Goal: Task Accomplishment & Management: Use online tool/utility

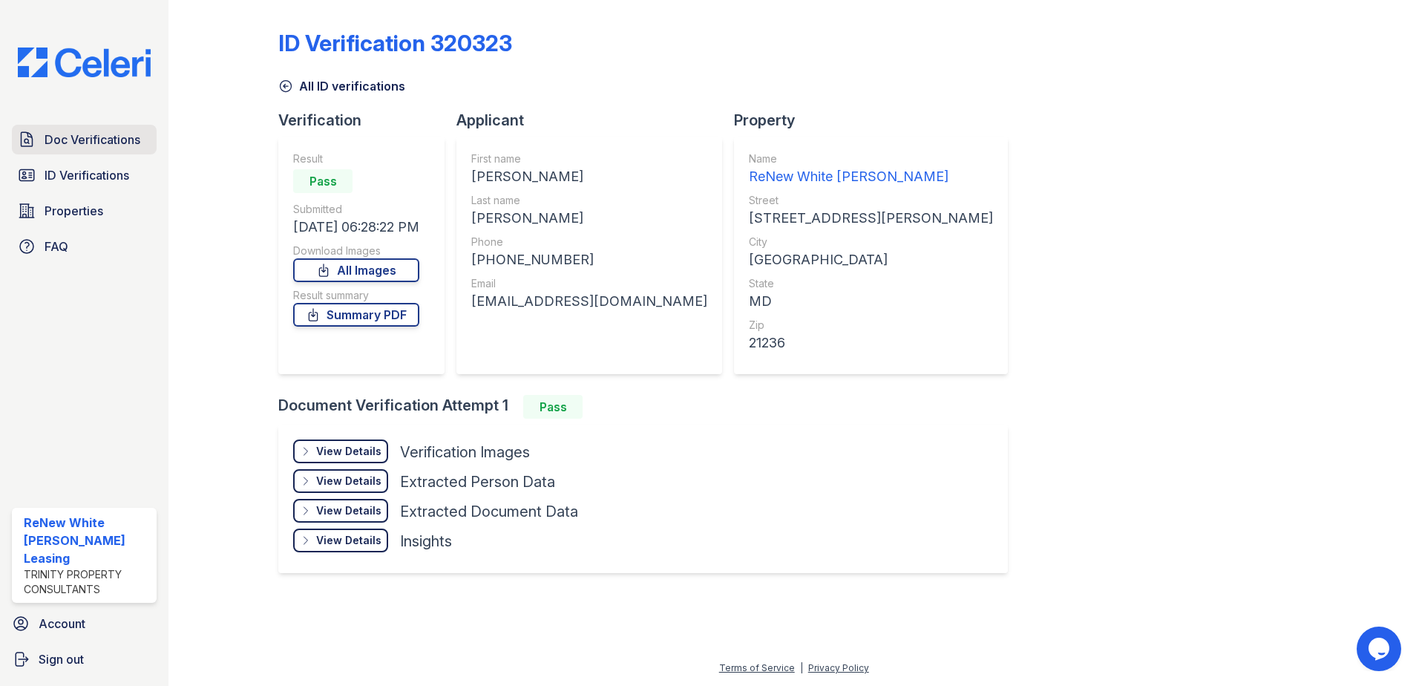
click at [42, 138] on link "Doc Verifications" at bounding box center [84, 140] width 145 height 30
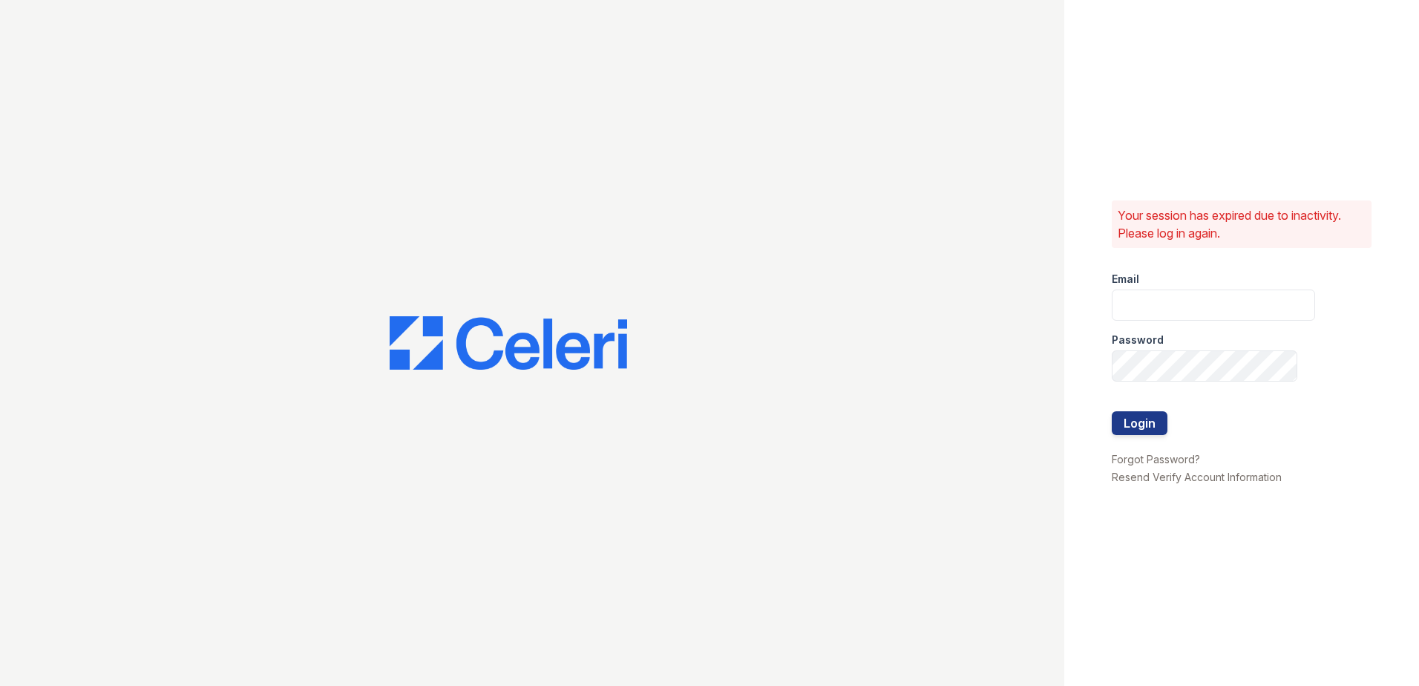
type input "[EMAIL_ADDRESS][DOMAIN_NAME]"
click at [1154, 426] on button "Login" at bounding box center [1139, 423] width 56 height 24
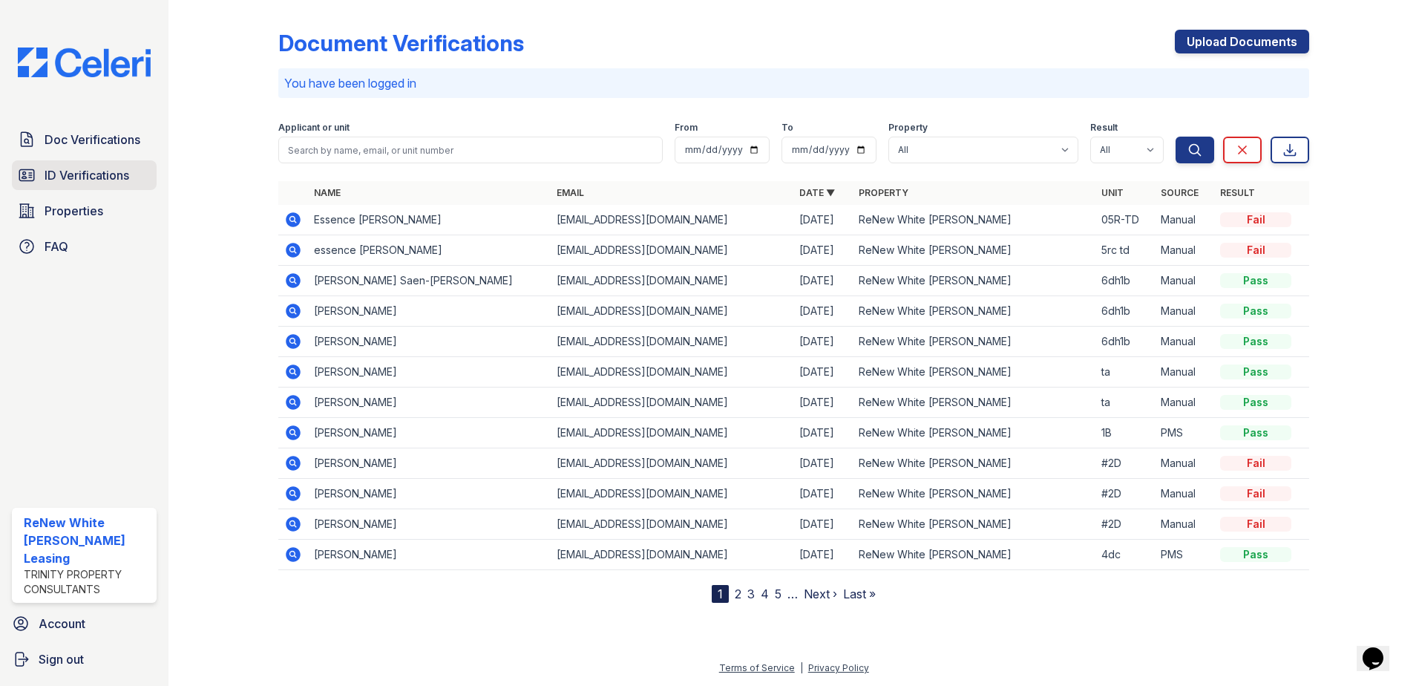
click at [63, 170] on span "ID Verifications" at bounding box center [87, 175] width 85 height 18
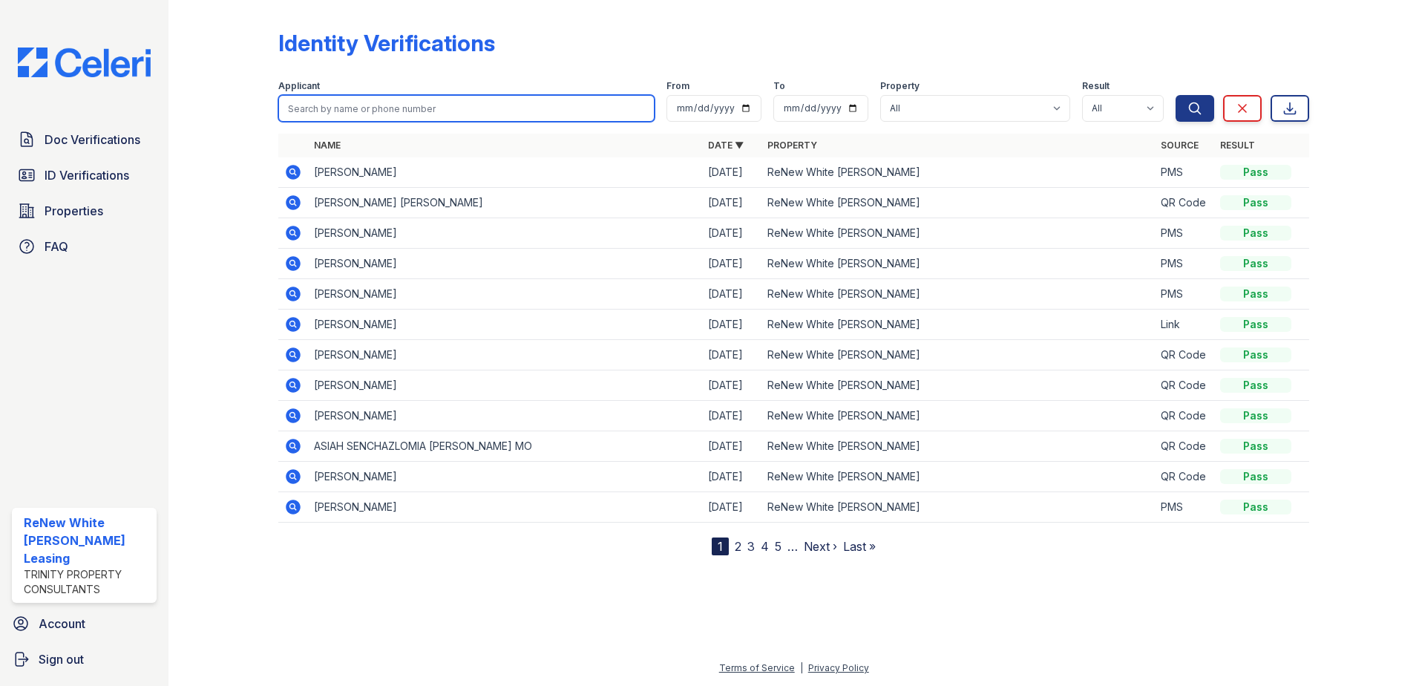
click at [381, 110] on input "search" at bounding box center [466, 108] width 376 height 27
type input "MEAGAN"
click at [1175, 95] on button "Search" at bounding box center [1194, 108] width 39 height 27
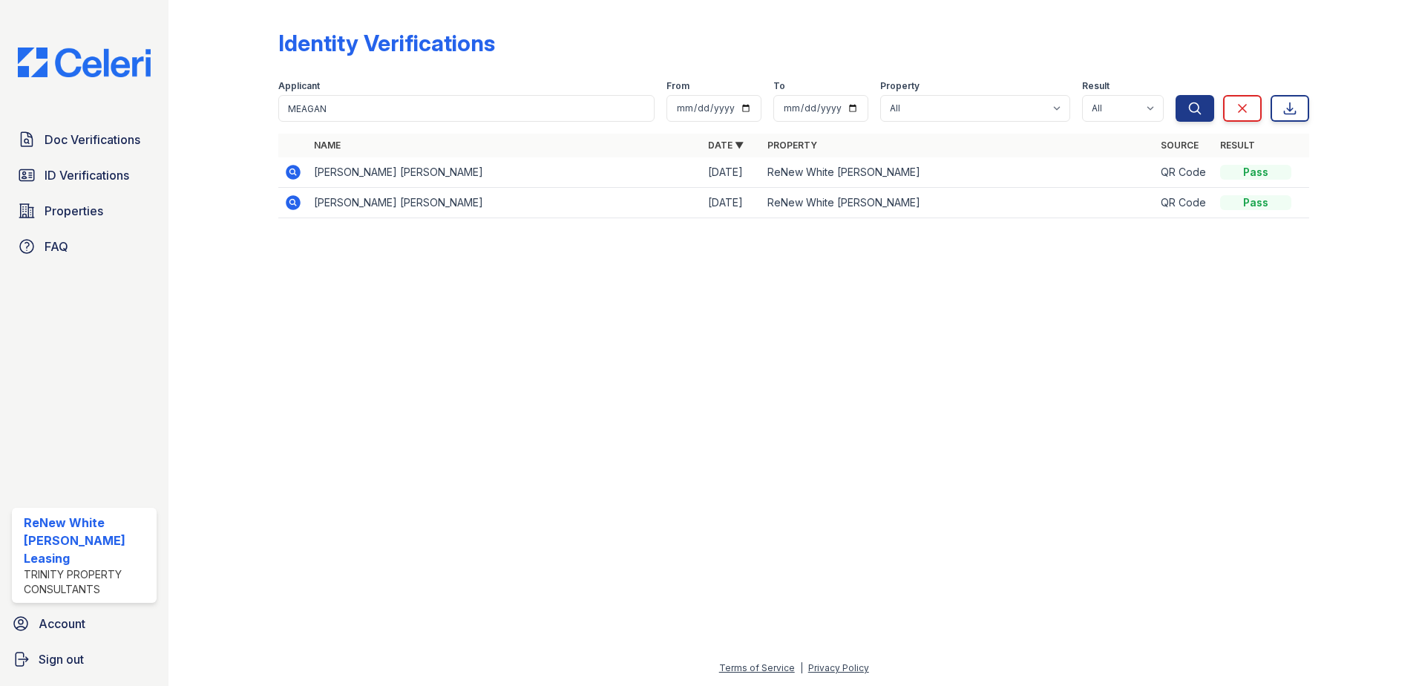
click at [294, 172] on icon at bounding box center [292, 171] width 4 height 4
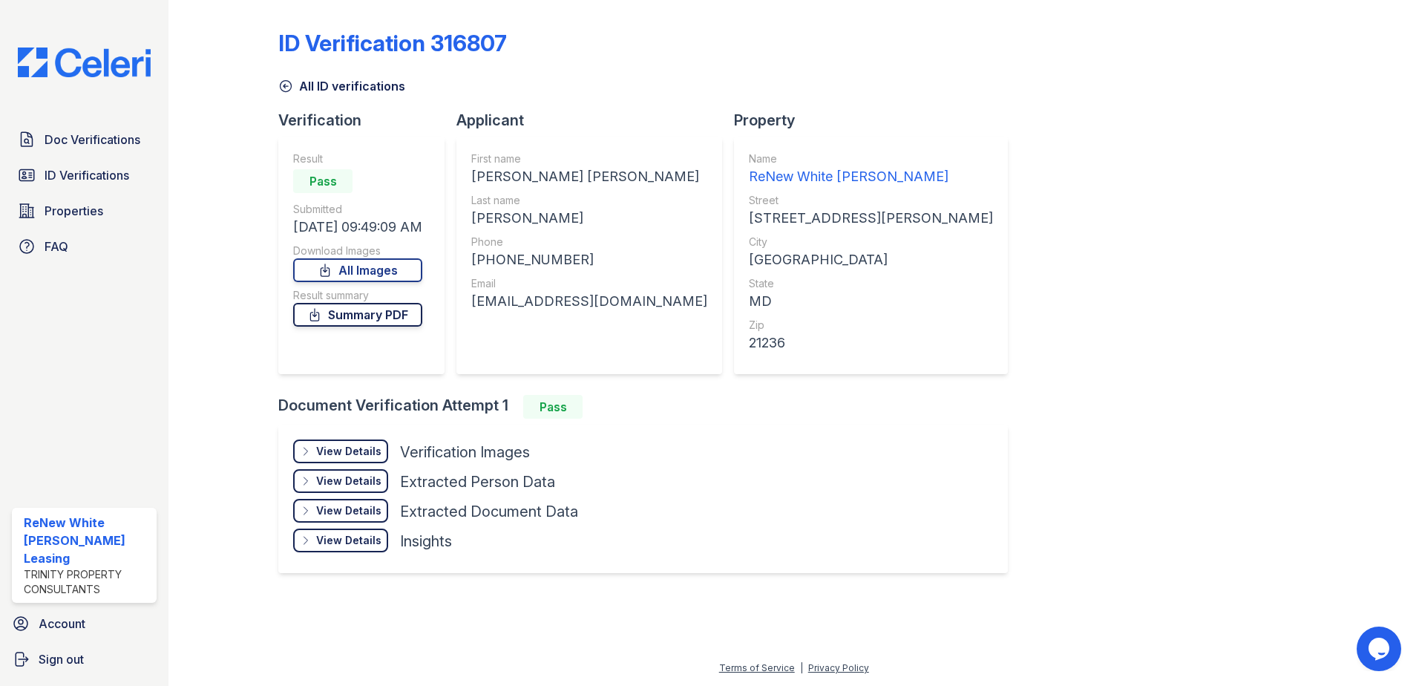
click at [419, 322] on link "Summary PDF" at bounding box center [357, 315] width 129 height 24
click at [137, 139] on span "Doc Verifications" at bounding box center [93, 140] width 96 height 18
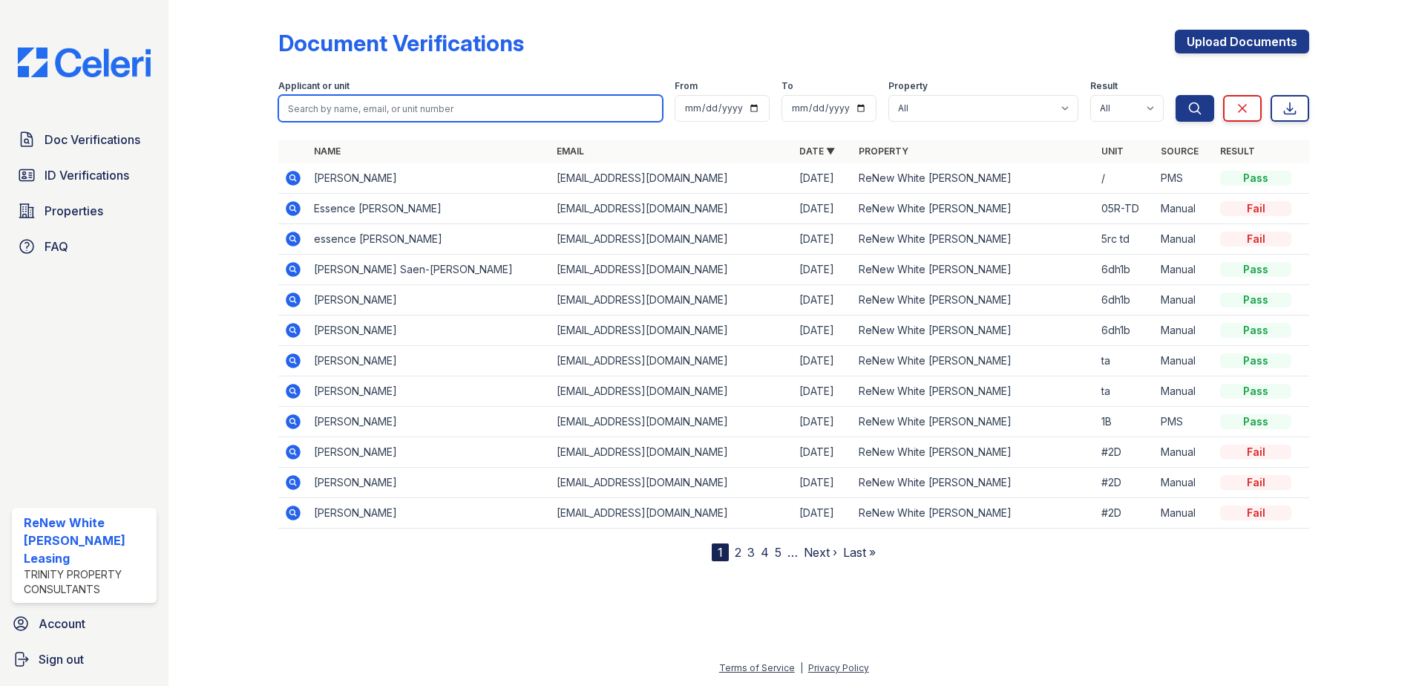
click at [448, 111] on input "search" at bounding box center [470, 108] width 384 height 27
type input "diana"
click at [1175, 95] on button "Search" at bounding box center [1194, 108] width 39 height 27
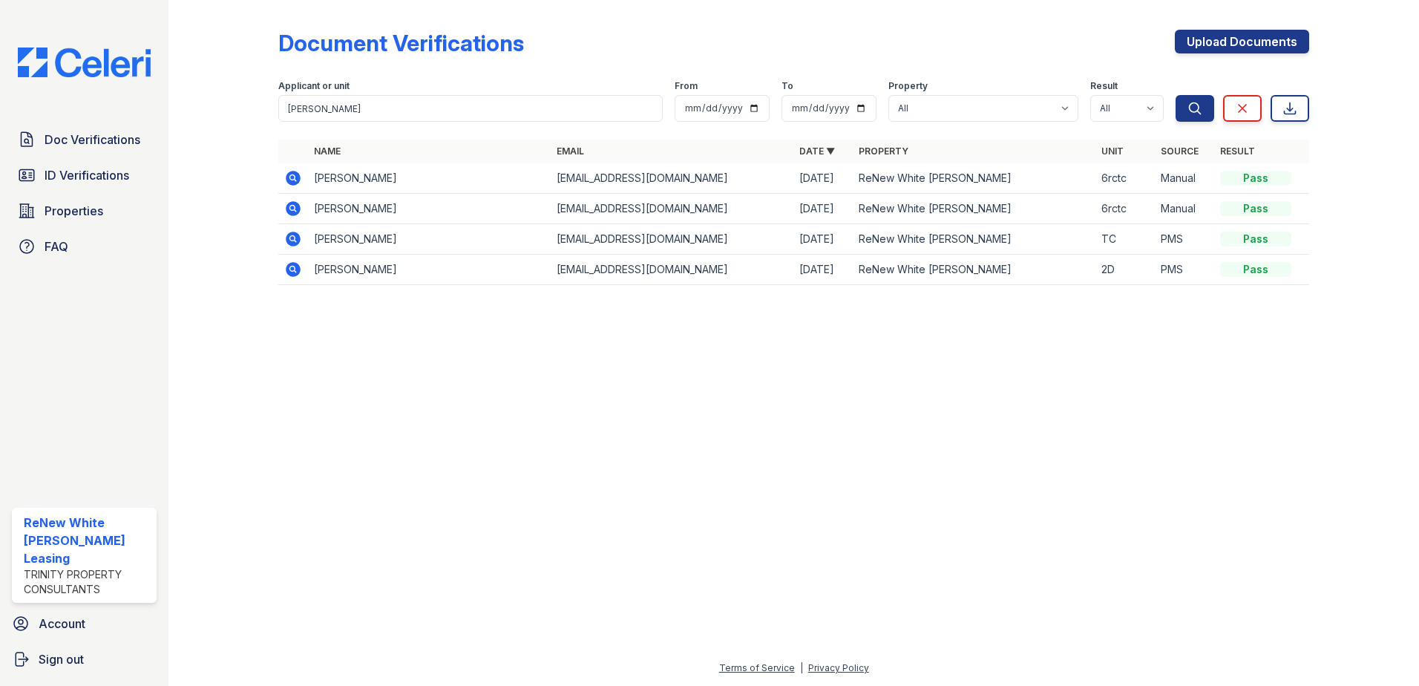
click at [289, 182] on icon at bounding box center [293, 178] width 15 height 15
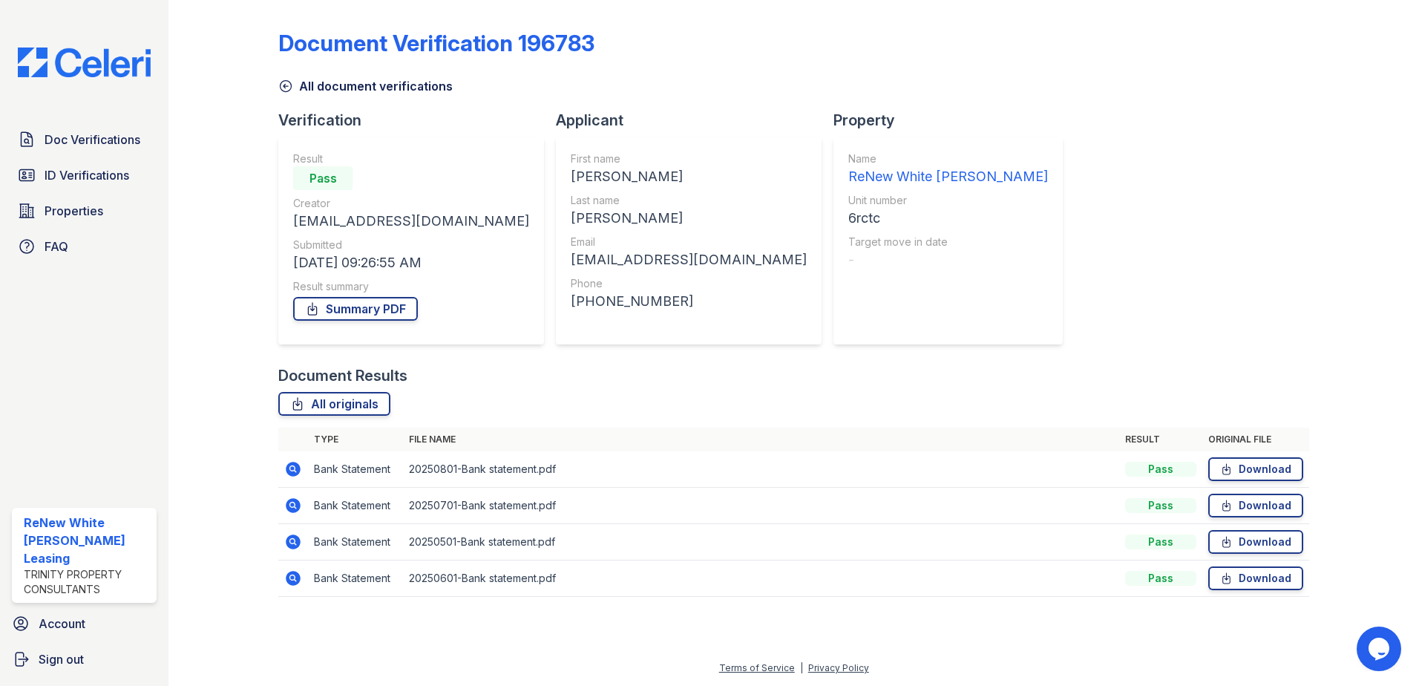
click at [297, 472] on icon at bounding box center [293, 468] width 15 height 15
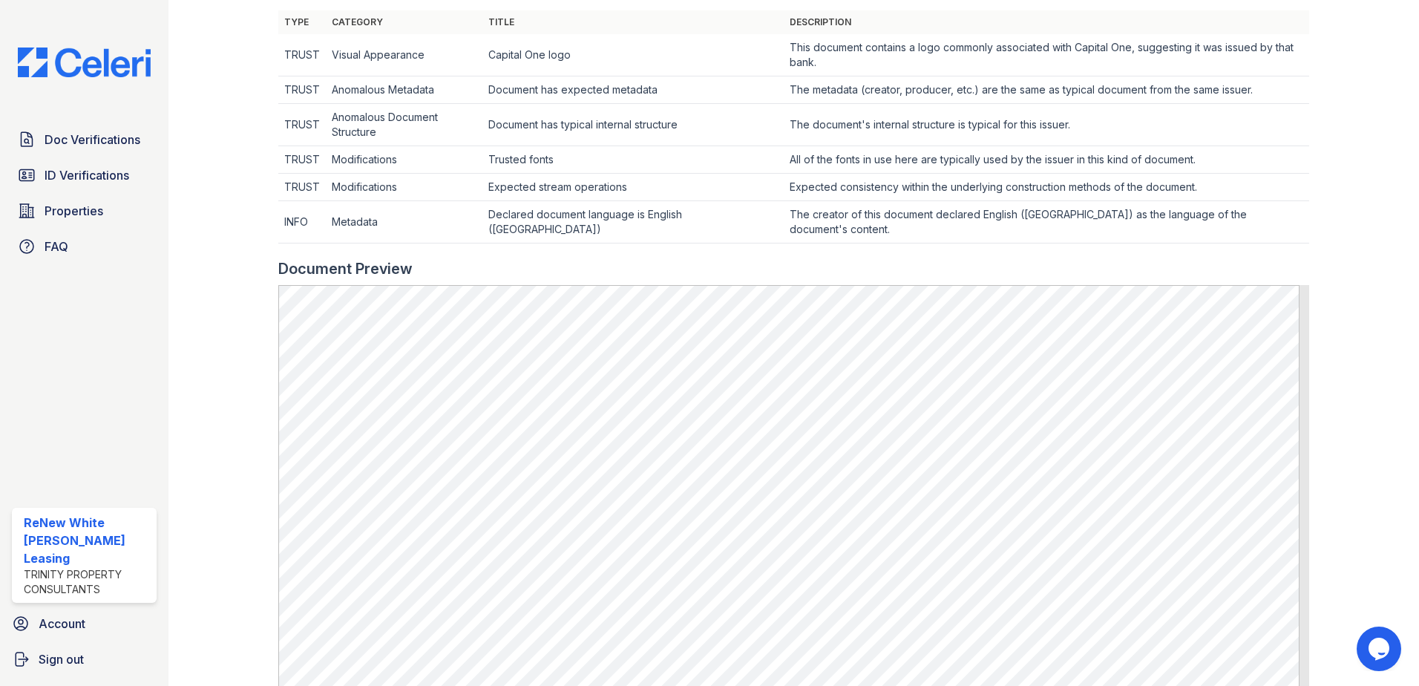
scroll to position [519, 0]
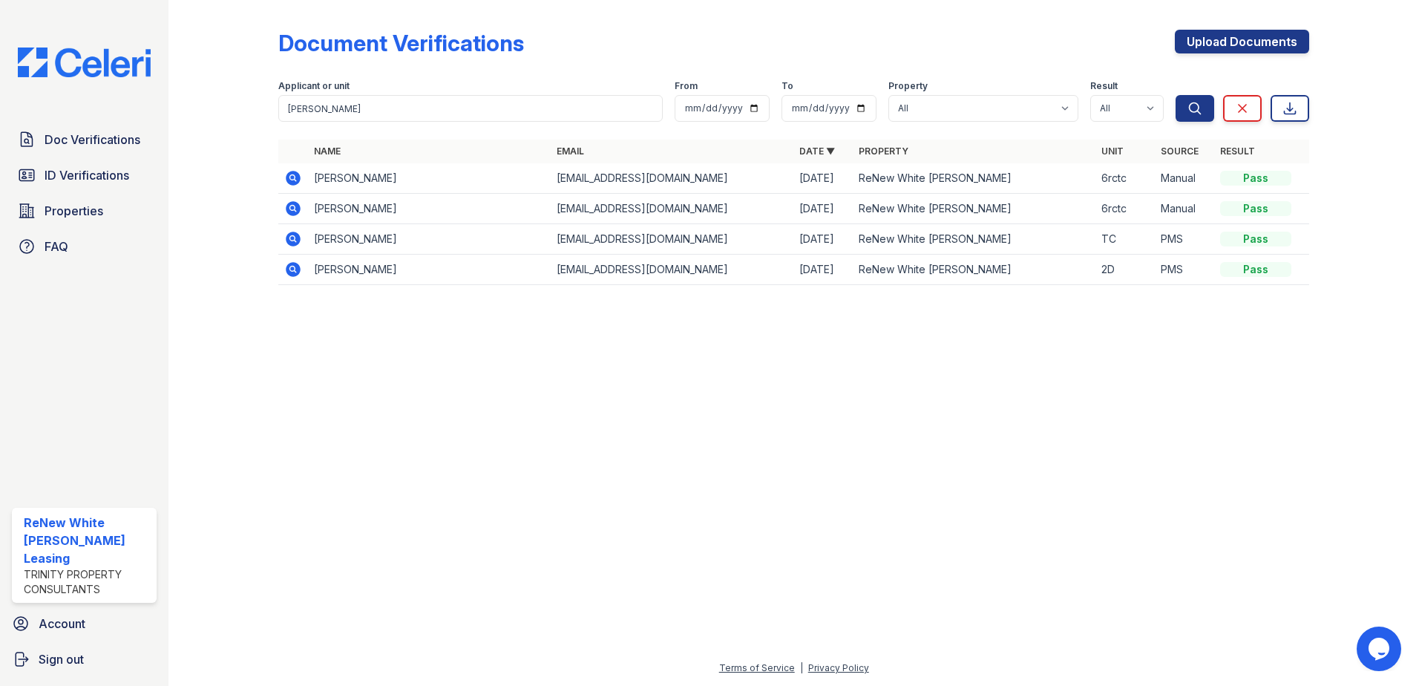
click at [292, 183] on icon at bounding box center [293, 178] width 15 height 15
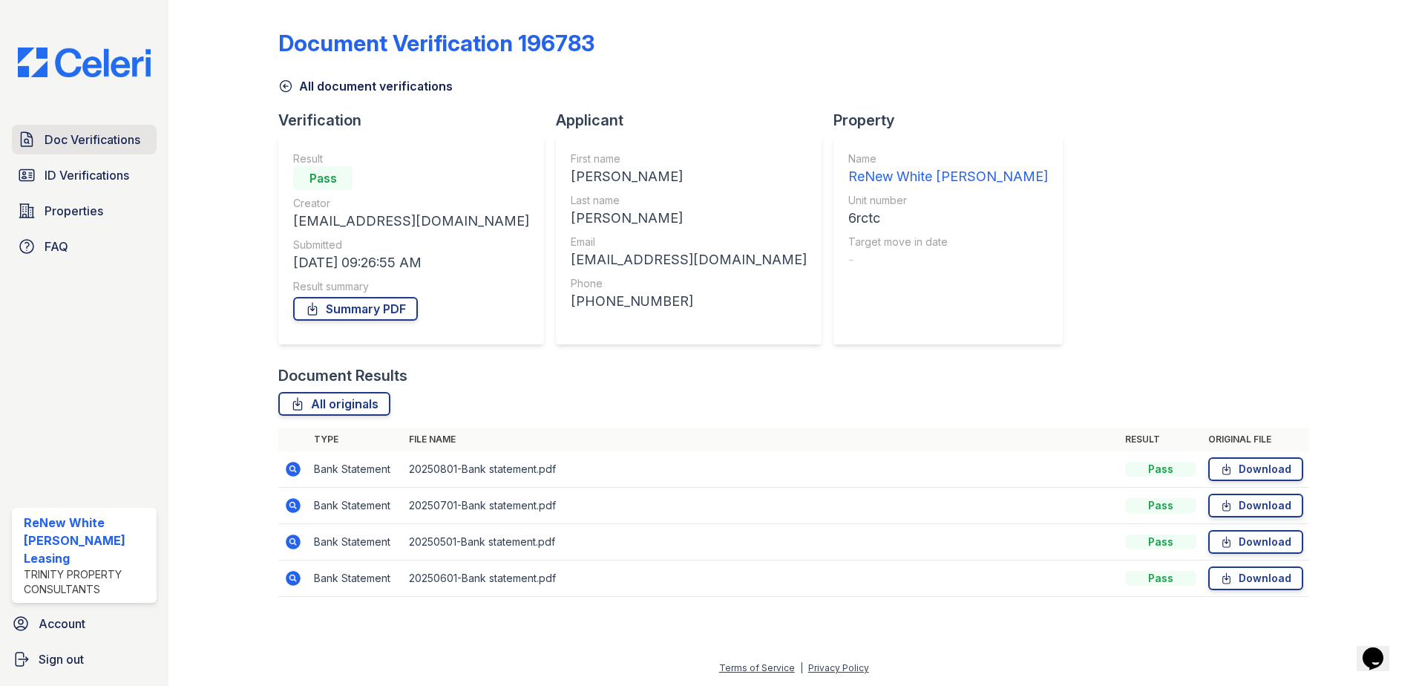
click at [107, 146] on span "Doc Verifications" at bounding box center [93, 140] width 96 height 18
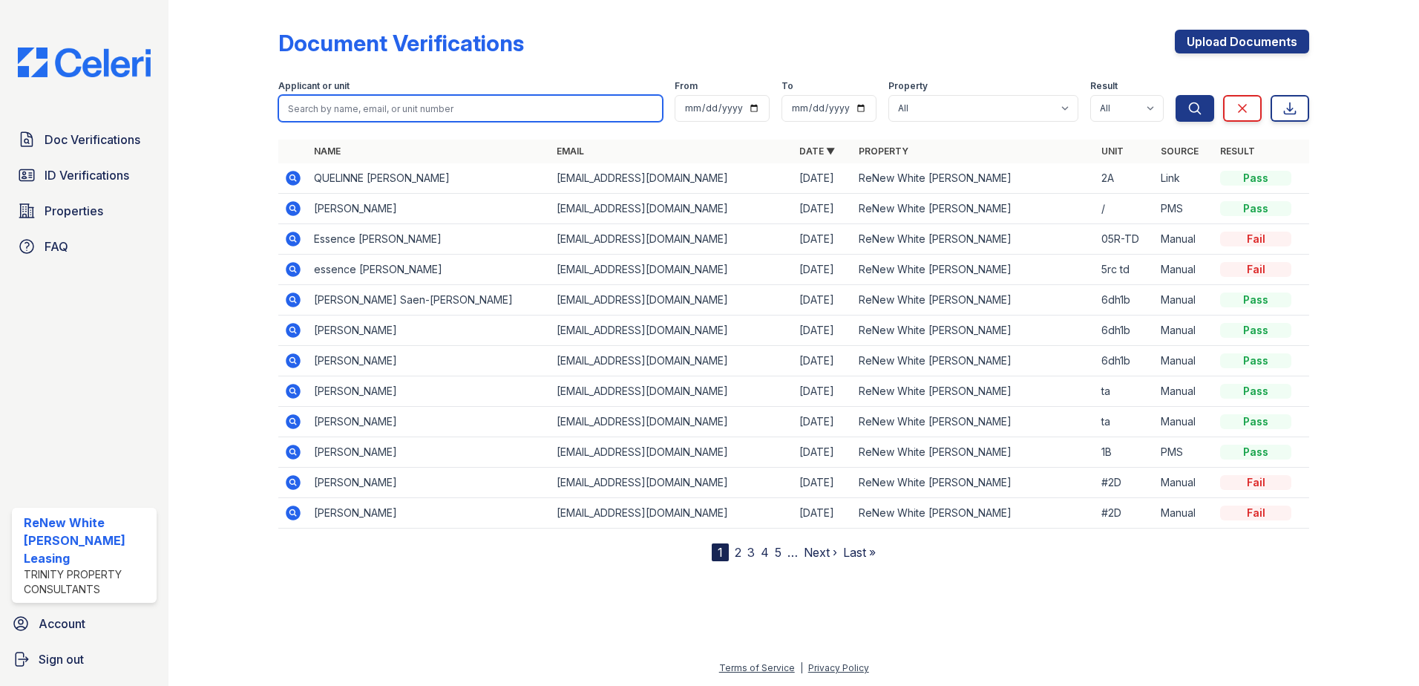
click at [312, 106] on input "search" at bounding box center [470, 108] width 384 height 27
type input "christina"
click at [1175, 95] on button "Search" at bounding box center [1194, 108] width 39 height 27
